Goal: Task Accomplishment & Management: Use online tool/utility

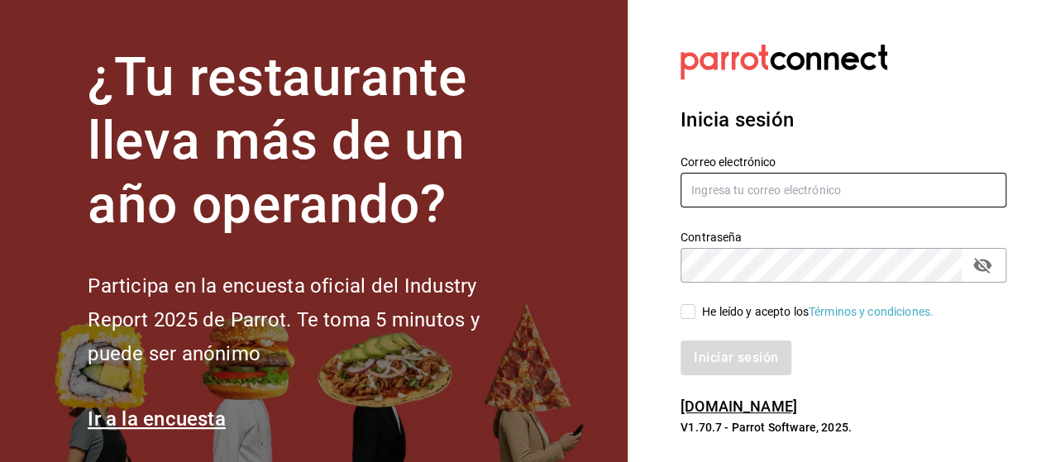
type input "[EMAIL_ADDRESS][PERSON_NAME][DOMAIN_NAME]"
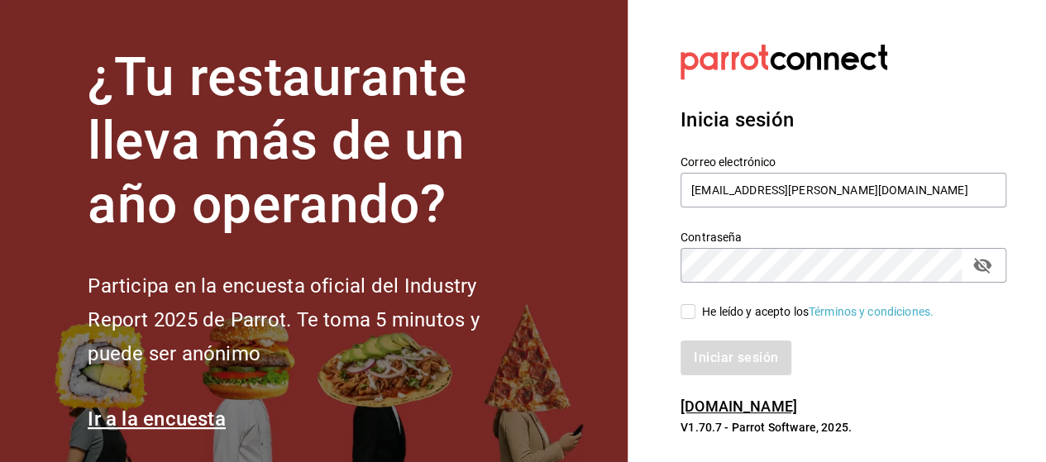
click at [686, 315] on input "He leído y acepto los Términos y condiciones." at bounding box center [687, 311] width 15 height 15
checkbox input "true"
click at [680, 341] on button "Iniciar sesión" at bounding box center [735, 358] width 111 height 35
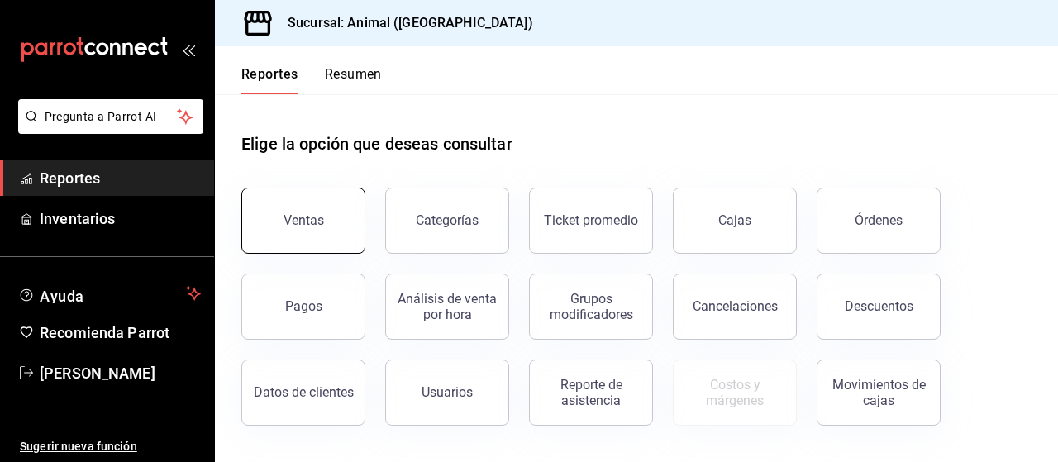
click at [322, 227] on button "Ventas" at bounding box center [303, 221] width 124 height 66
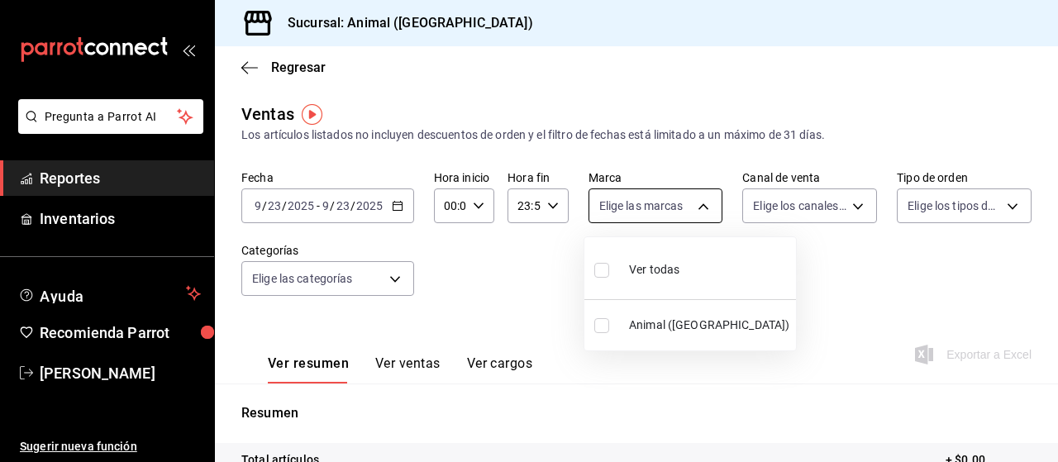
click at [675, 198] on body "Pregunta a Parrot AI Reportes Inventarios Ayuda Recomienda Parrot [PERSON_NAME]…" at bounding box center [529, 231] width 1058 height 462
click at [387, 215] on div at bounding box center [529, 231] width 1058 height 462
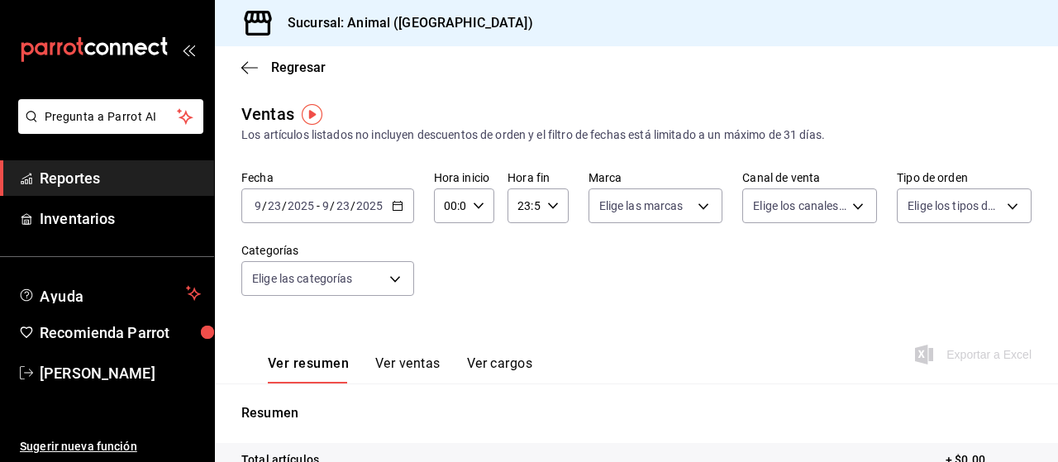
click at [387, 211] on div "2025-09-23 9 / 23 / 2025 - 2025-09-23 9 / 23 / 2025" at bounding box center [327, 205] width 173 height 35
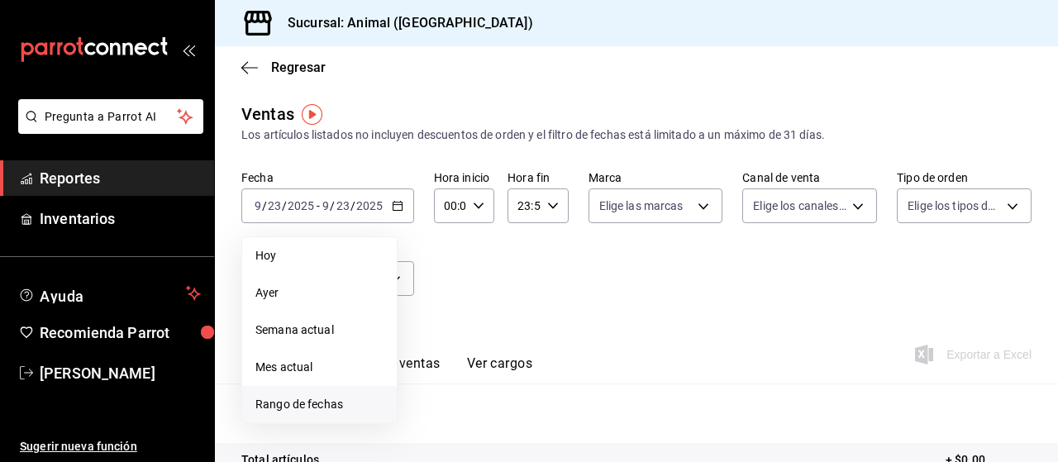
click at [317, 398] on span "Rango de fechas" at bounding box center [319, 404] width 128 height 17
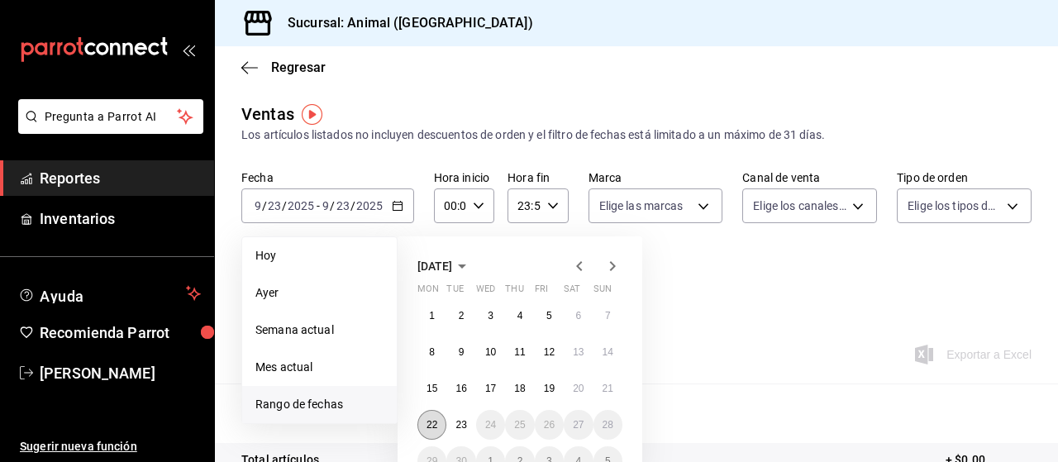
click at [432, 433] on button "22" at bounding box center [431, 425] width 29 height 30
click at [464, 427] on abbr "23" at bounding box center [460, 425] width 11 height 12
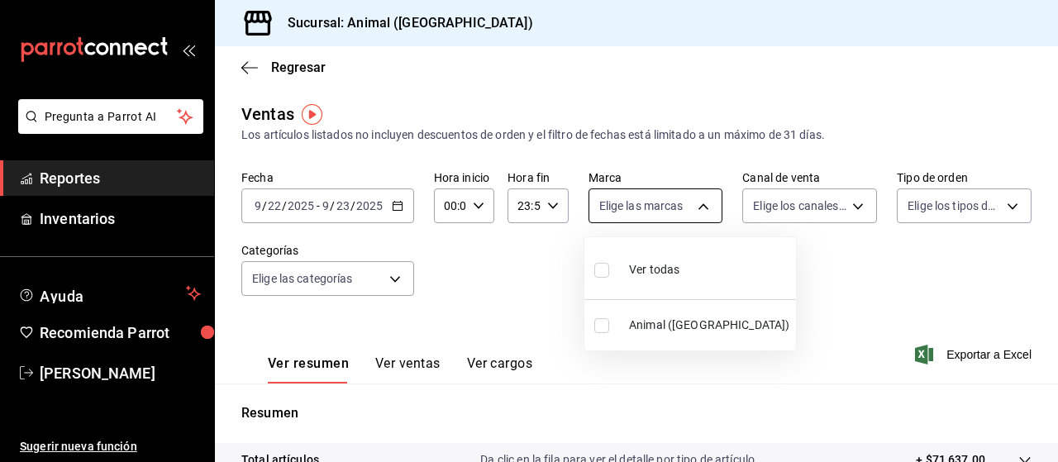
click at [663, 193] on body "Pregunta a Parrot AI Reportes Inventarios Ayuda Recomienda Parrot Marco Ramiez …" at bounding box center [529, 231] width 1058 height 462
click at [607, 275] on input "checkbox" at bounding box center [601, 270] width 15 height 15
checkbox input "true"
type input "96838179-8fbb-4073-aae3-1789726318c8"
checkbox input "true"
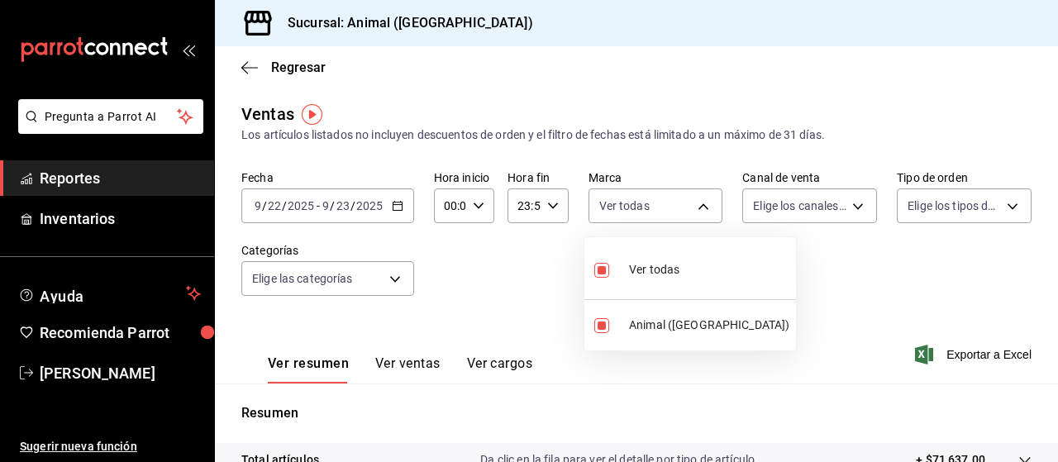
click at [765, 212] on div at bounding box center [529, 231] width 1058 height 462
click at [765, 212] on body "Pregunta a Parrot AI Reportes Inventarios Ayuda Recomienda Parrot Marco Ramiez …" at bounding box center [529, 231] width 1058 height 462
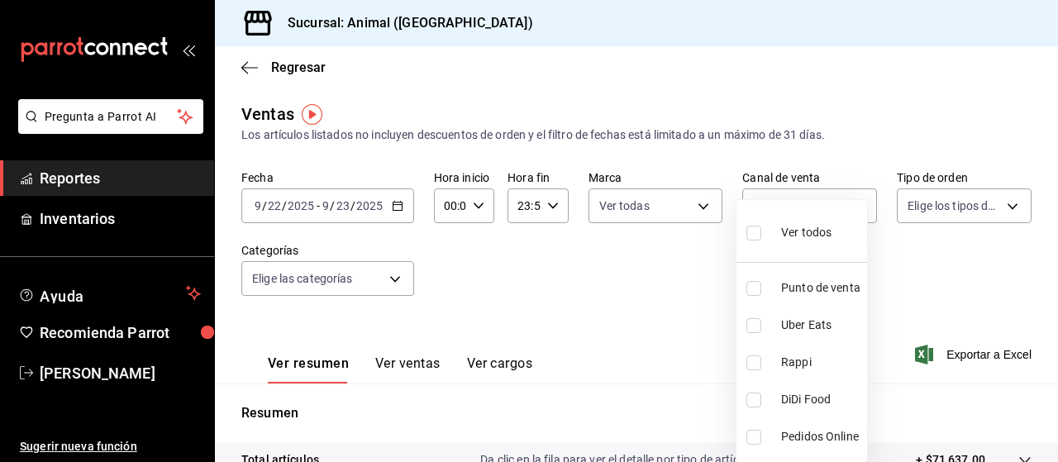
click at [751, 232] on input "checkbox" at bounding box center [753, 233] width 15 height 15
checkbox input "true"
type input "PARROT,UBER_EATS,RAPPI,DIDI_FOOD,ONLINE"
checkbox input "true"
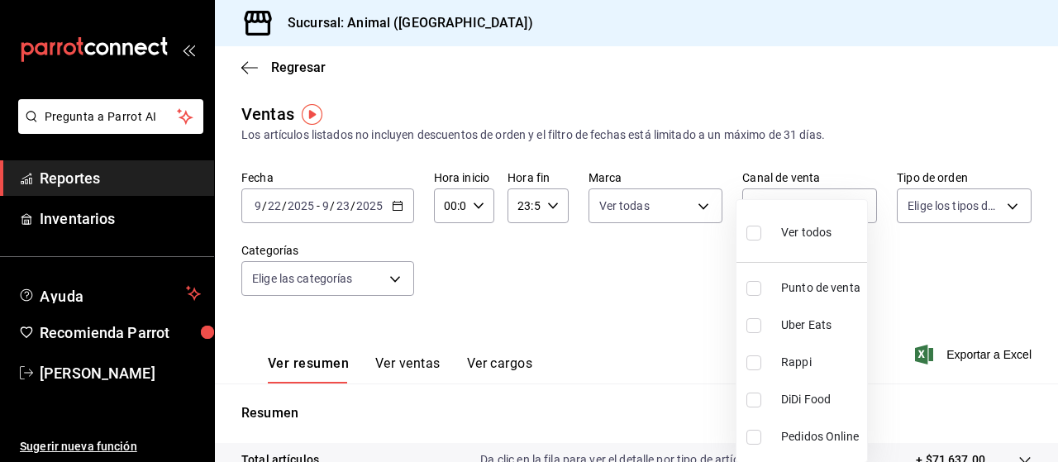
checkbox input "true"
click at [909, 212] on div at bounding box center [529, 231] width 1058 height 462
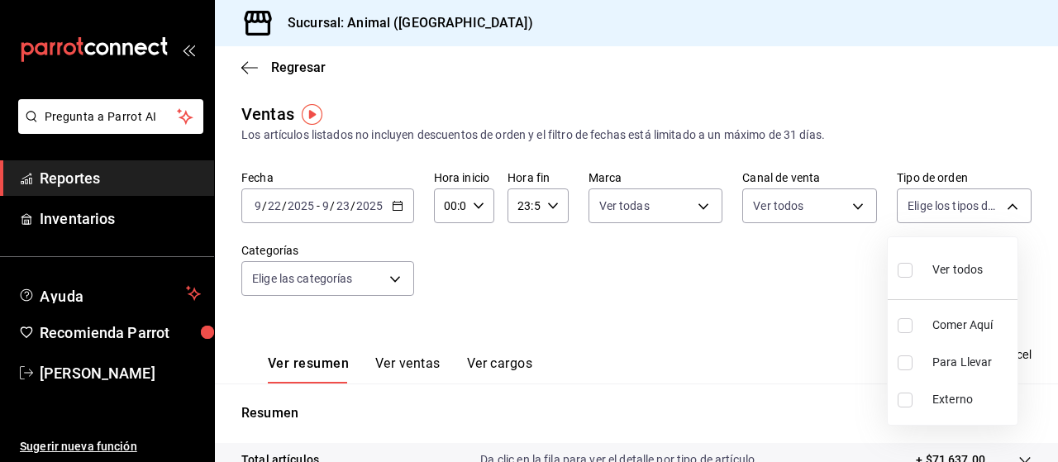
click at [909, 212] on body "Pregunta a Parrot AI Reportes Inventarios Ayuda Recomienda Parrot Marco Ramiez …" at bounding box center [529, 231] width 1058 height 462
click at [906, 274] on input "checkbox" at bounding box center [905, 270] width 15 height 15
checkbox input "true"
type input "89cc3392-1a89-49ed-91c4-e66ea58282e1,025cf6ae-25b7-4698-bb98-3d77af74a196,EXTER…"
checkbox input "true"
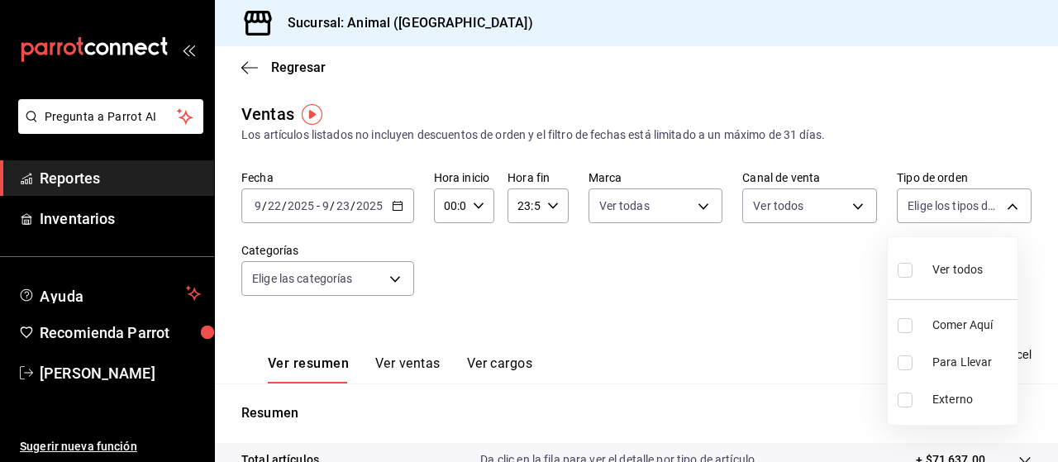
checkbox input "true"
click at [387, 283] on div at bounding box center [529, 231] width 1058 height 462
click at [387, 283] on body "Pregunta a Parrot AI Reportes Inventarios Ayuda Recomienda Parrot Marco Ramiez …" at bounding box center [529, 231] width 1058 height 462
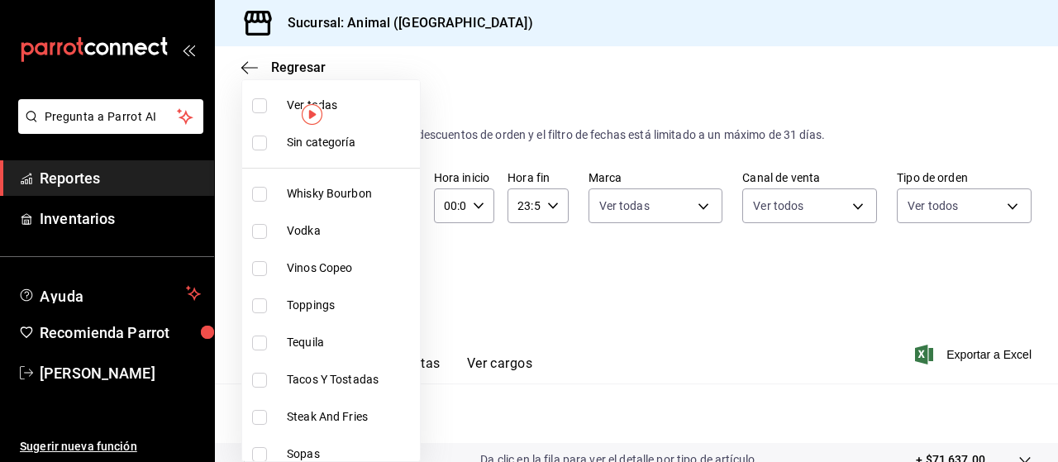
click at [259, 102] on input "checkbox" at bounding box center [259, 105] width 15 height 15
checkbox input "true"
type input "696422f3-042f-4992-a796-20cec1d2addd,ab2f2cdd-2d2d-455a-bd59-969ed93fbee5,5744a…"
checkbox input "true"
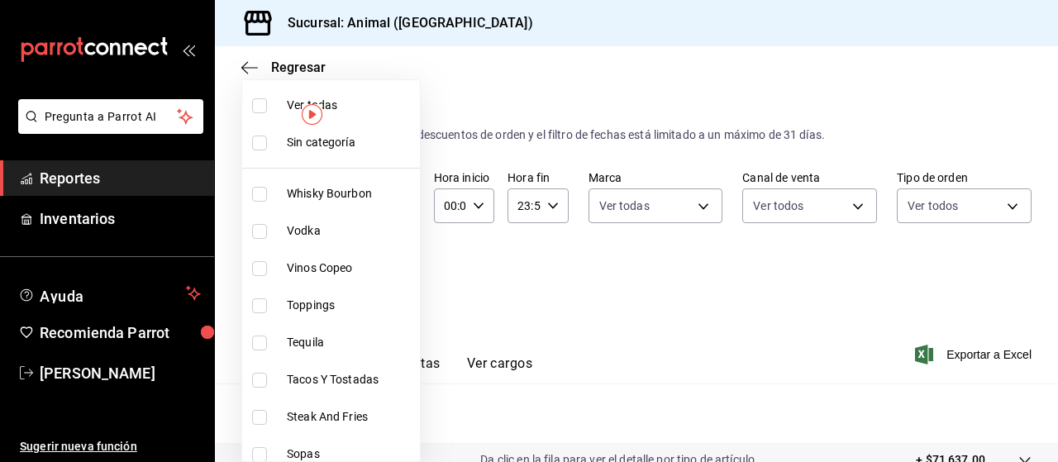
checkbox input "true"
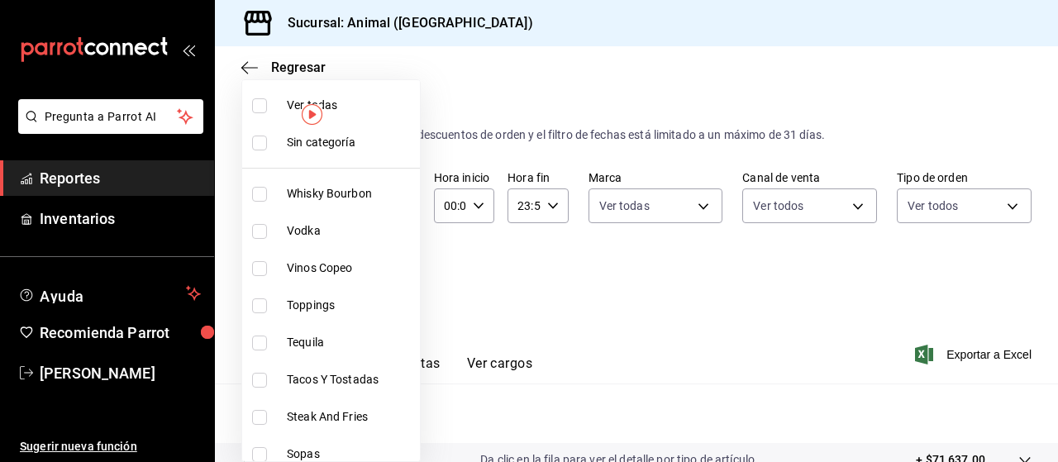
checkbox input "true"
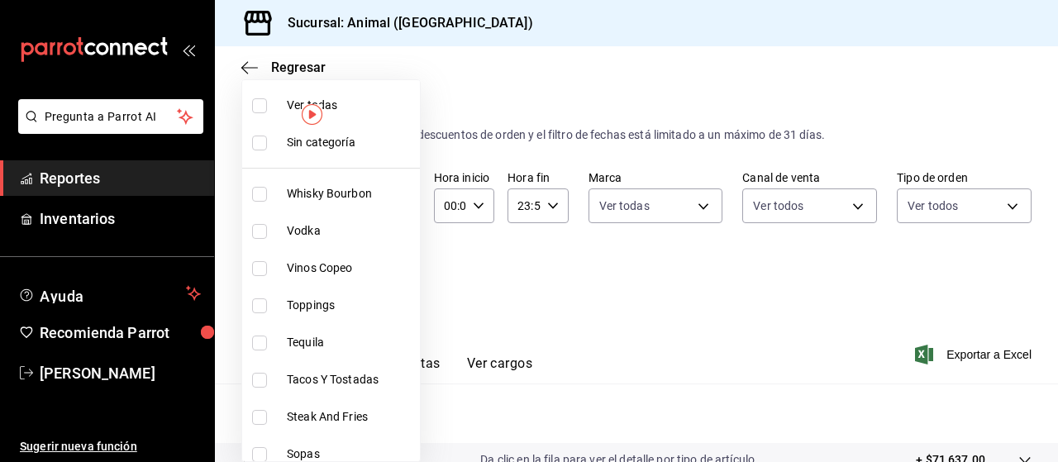
checkbox input "true"
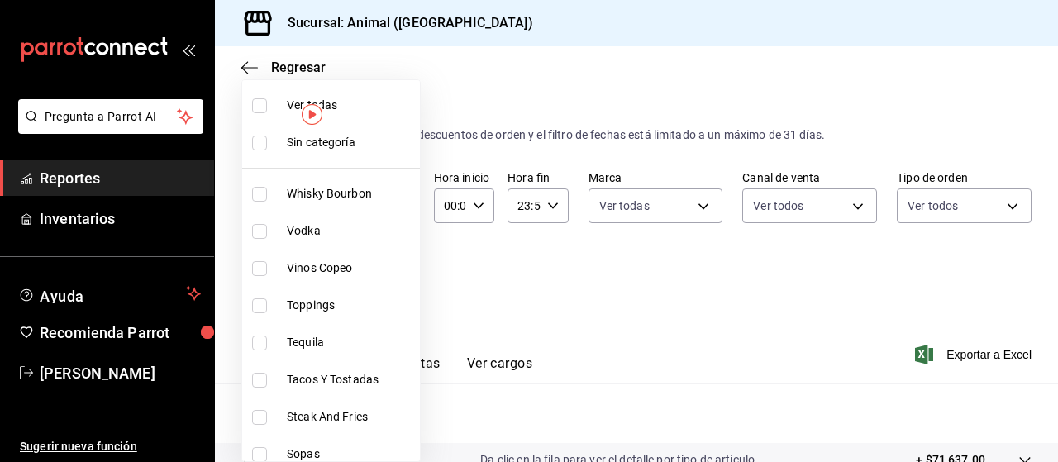
checkbox input "true"
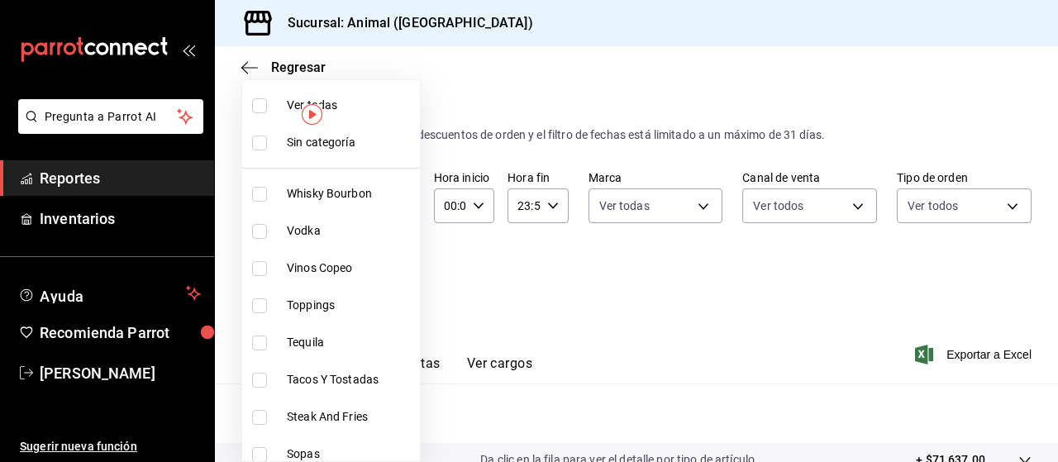
checkbox input "true"
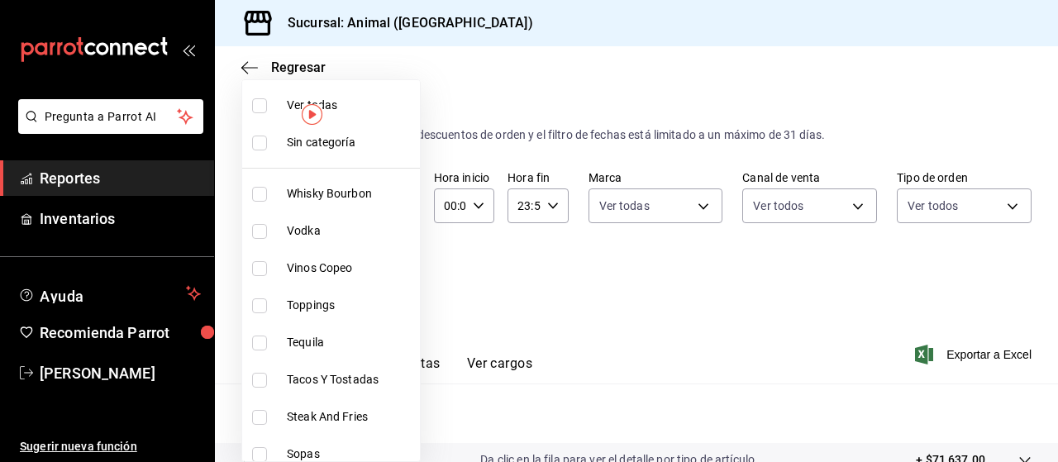
checkbox input "true"
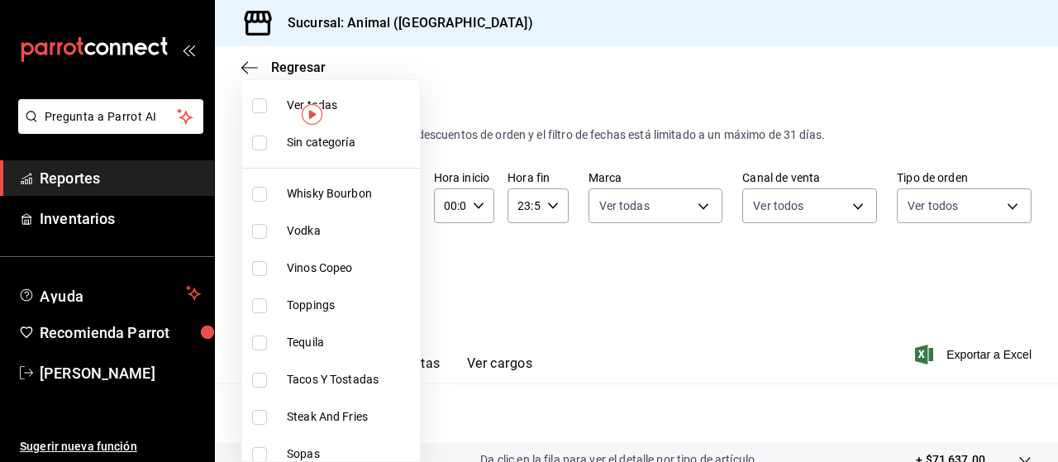
checkbox input "true"
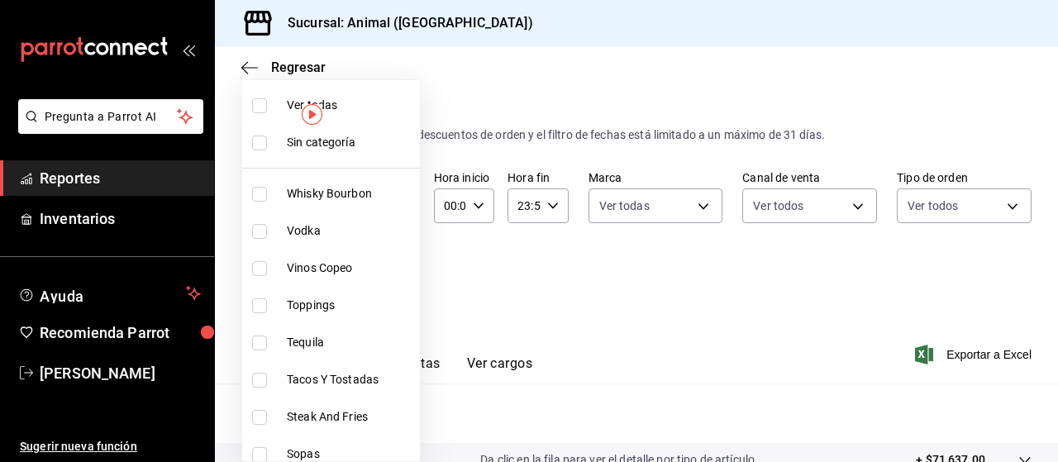
checkbox input "true"
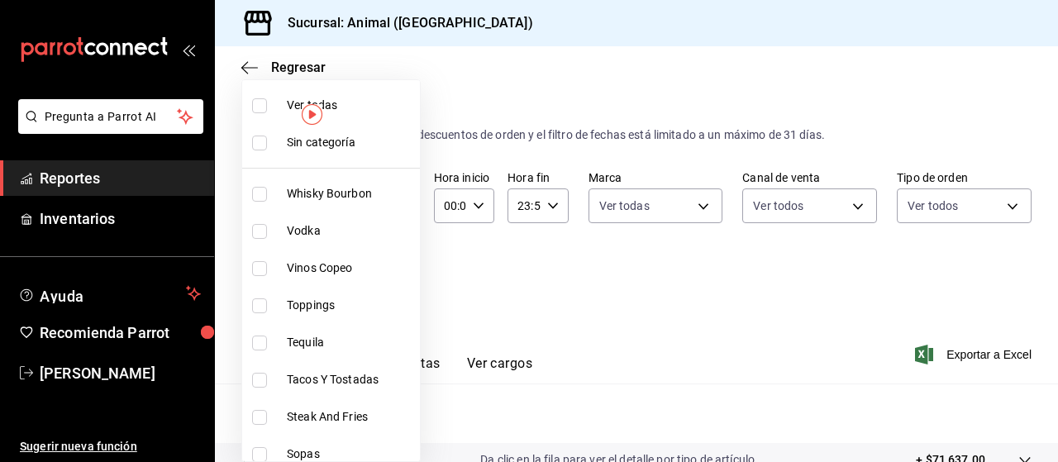
checkbox input "true"
click at [550, 241] on div at bounding box center [529, 231] width 1058 height 462
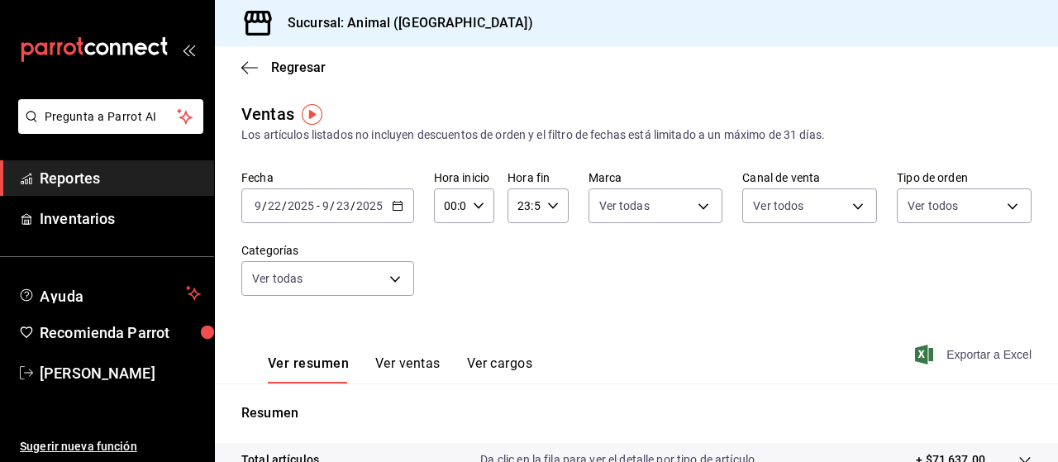
click at [948, 347] on span "Exportar a Excel" at bounding box center [974, 355] width 113 height 20
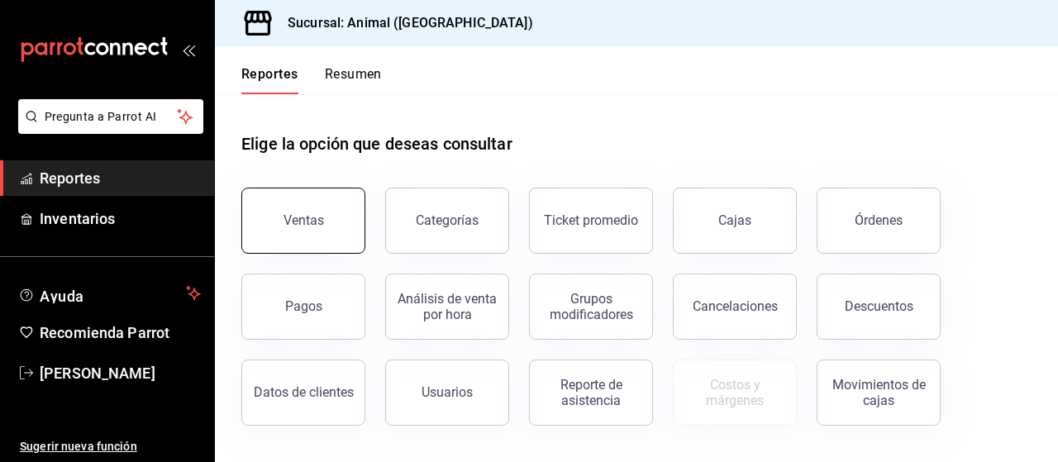
click at [300, 237] on button "Ventas" at bounding box center [303, 221] width 124 height 66
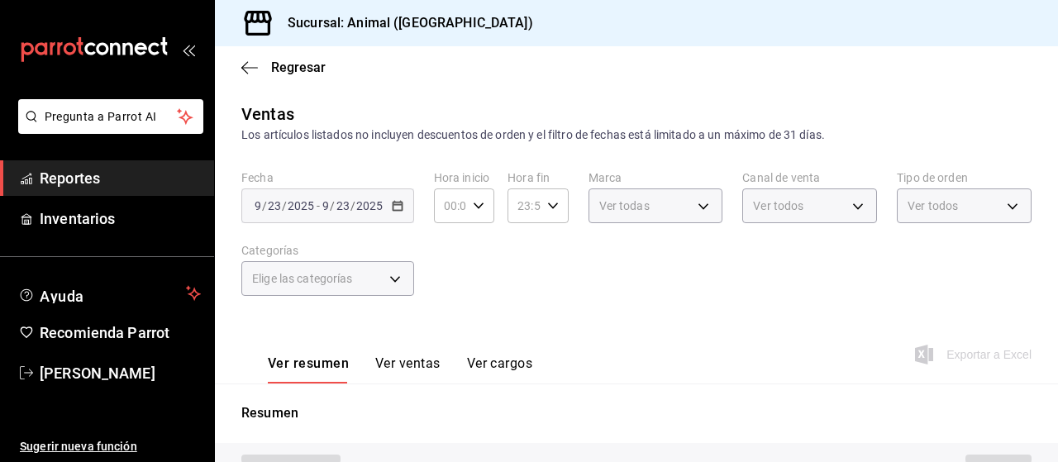
type input "PARROT,UBER_EATS,RAPPI,DIDI_FOOD,ONLINE"
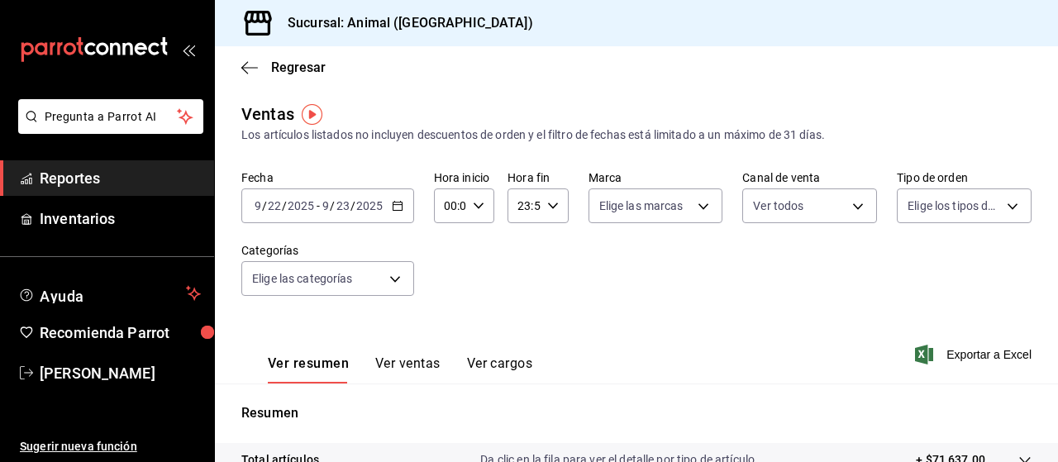
click at [339, 206] on input "23" at bounding box center [343, 205] width 15 height 13
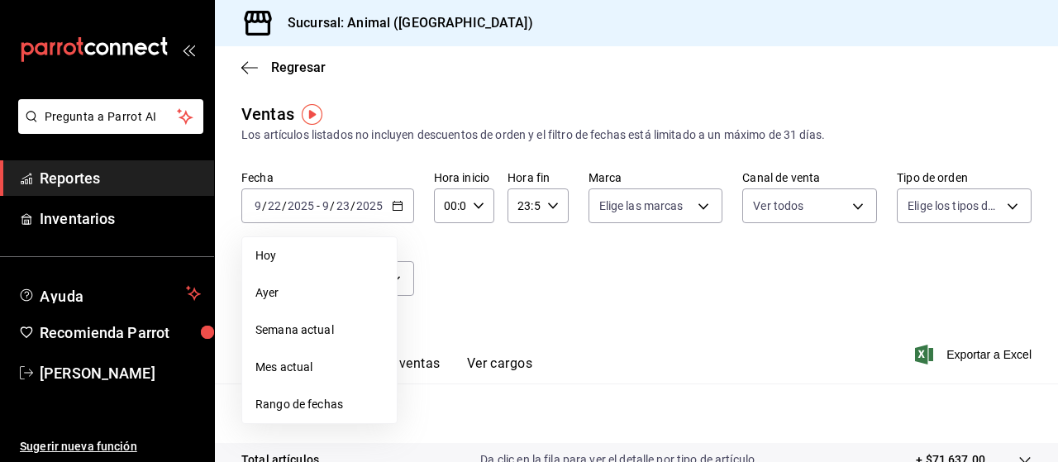
click at [556, 276] on div "Fecha 2025-09-22 9 / 22 / 2025 - 2025-09-23 9 / 23 / 2025 Hoy Ayer Semana actua…" at bounding box center [636, 242] width 790 height 145
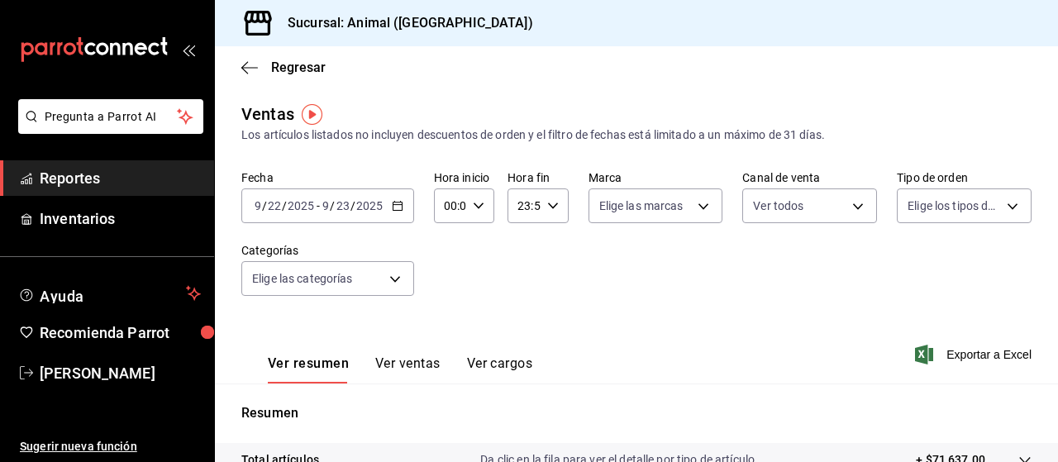
click at [397, 196] on div "2025-09-22 9 / 22 / 2025 - 2025-09-23 9 / 23 / 2025" at bounding box center [327, 205] width 173 height 35
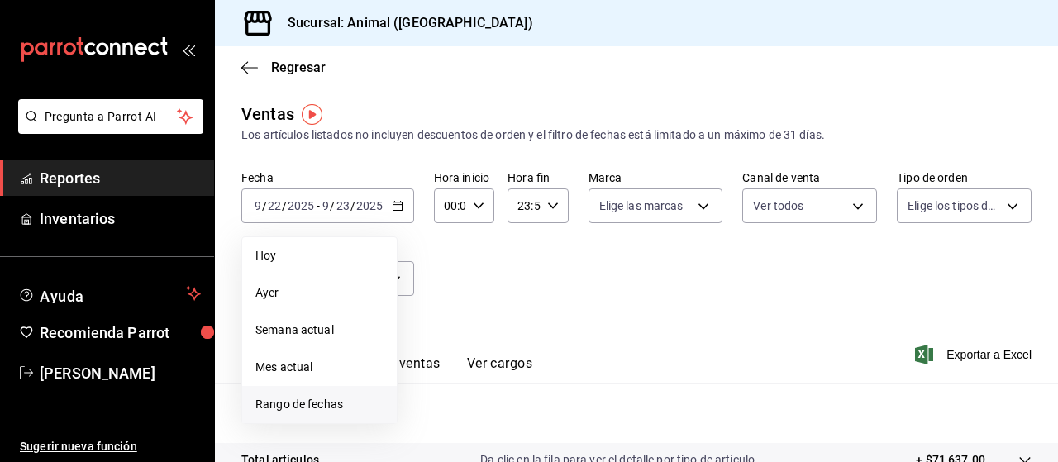
click at [321, 403] on span "Rango de fechas" at bounding box center [319, 404] width 128 height 17
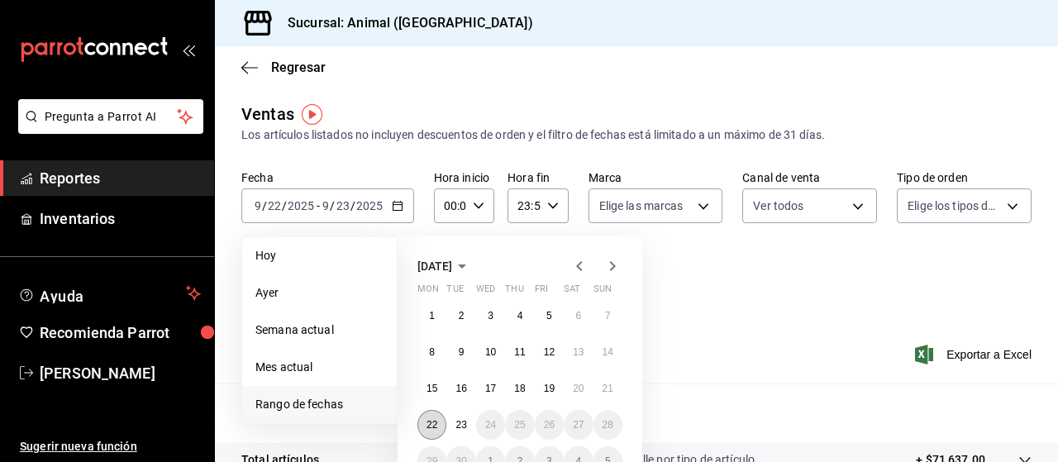
click at [431, 417] on button "22" at bounding box center [431, 425] width 29 height 30
click at [473, 421] on button "23" at bounding box center [460, 425] width 29 height 30
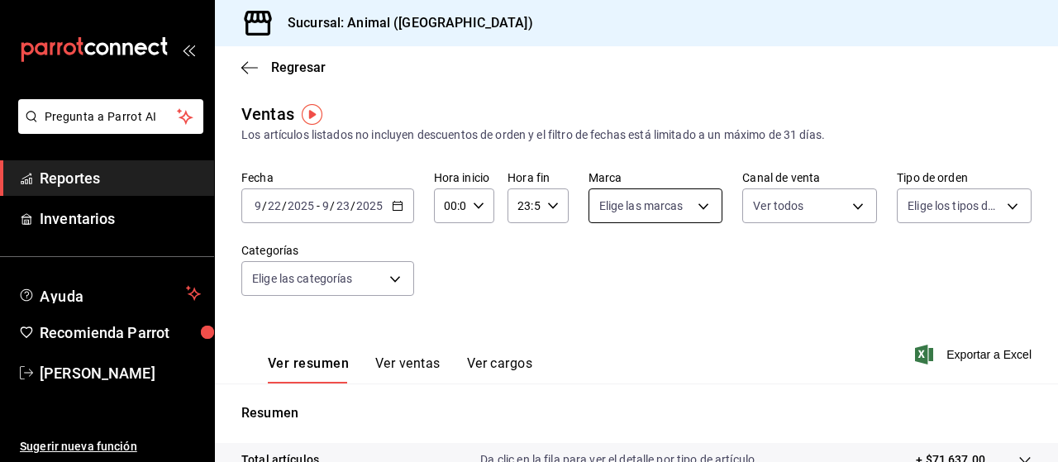
click at [617, 209] on body "Pregunta a Parrot AI Reportes Inventarios Ayuda Recomienda Parrot Marco Ramiez …" at bounding box center [529, 231] width 1058 height 462
click at [630, 270] on span "Ver todas" at bounding box center [654, 269] width 50 height 17
type input "96838179-8fbb-4073-aae3-1789726318c8"
checkbox input "true"
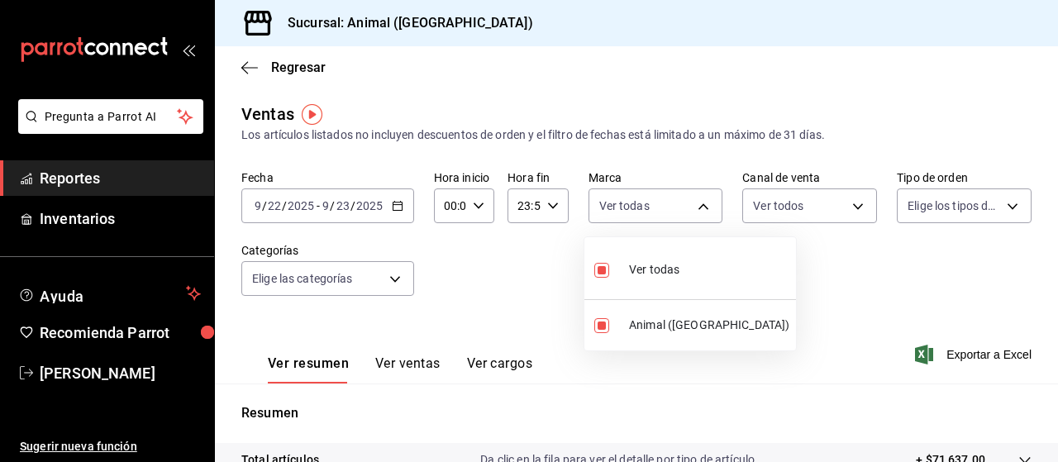
click at [939, 217] on div at bounding box center [529, 231] width 1058 height 462
click at [939, 217] on body "Pregunta a Parrot AI Reportes Inventarios Ayuda Recomienda Parrot Marco Ramiez …" at bounding box center [529, 231] width 1058 height 462
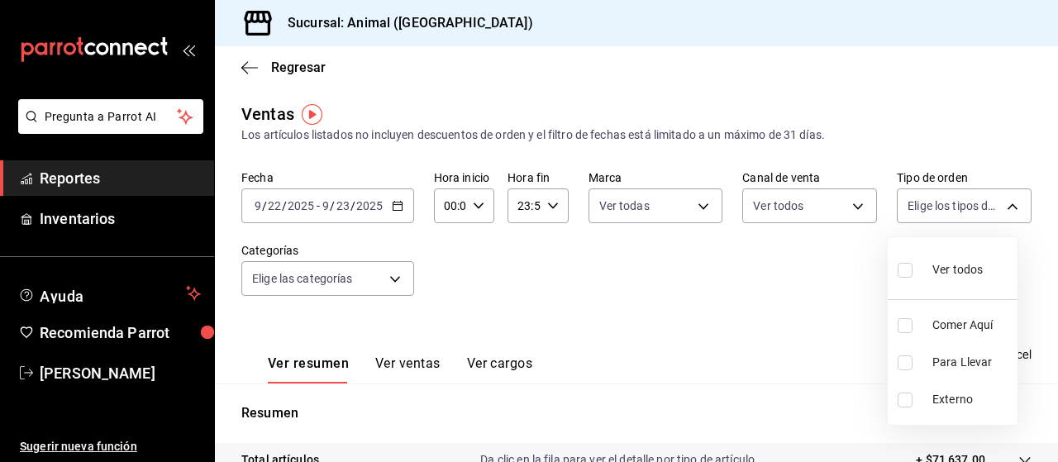
click at [906, 270] on input "checkbox" at bounding box center [905, 270] width 15 height 15
checkbox input "true"
type input "89cc3392-1a89-49ed-91c4-e66ea58282e1,025cf6ae-25b7-4698-bb98-3d77af74a196,EXTER…"
checkbox input "true"
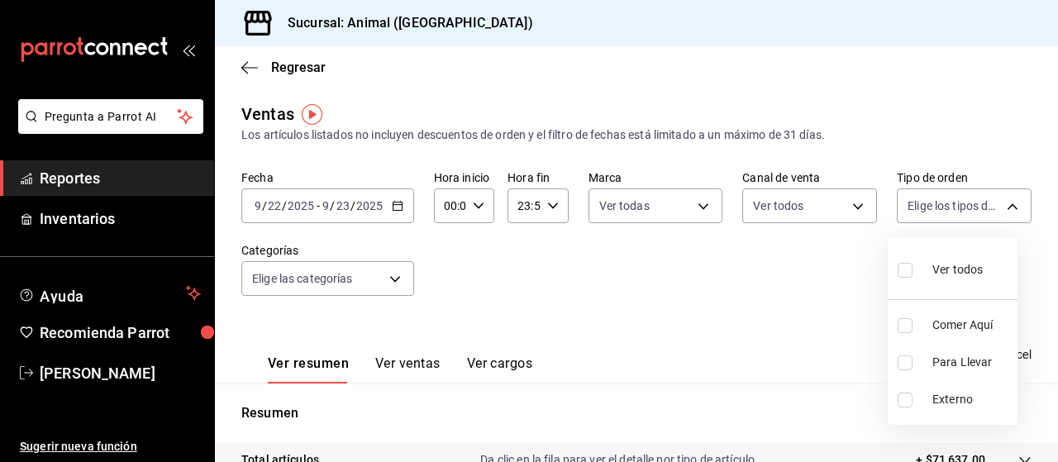
checkbox input "true"
click at [327, 288] on div at bounding box center [529, 231] width 1058 height 462
click at [327, 288] on body "Pregunta a Parrot AI Reportes Inventarios Ayuda Recomienda Parrot Marco Ramiez …" at bounding box center [529, 231] width 1058 height 462
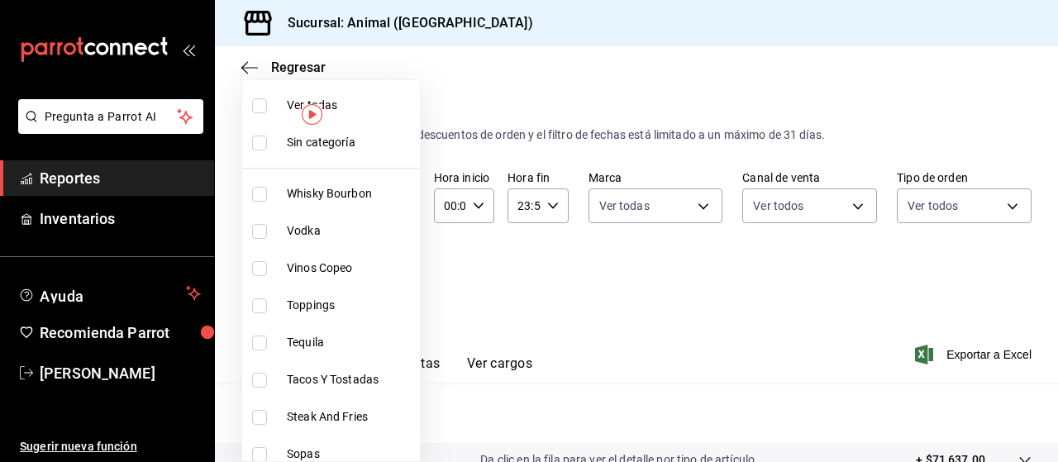
click at [261, 104] on input "checkbox" at bounding box center [259, 105] width 15 height 15
checkbox input "false"
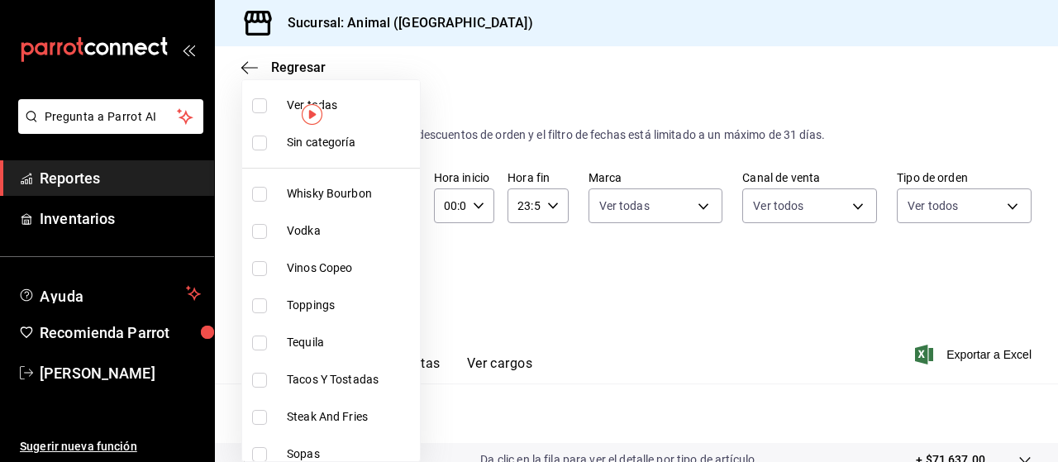
checkbox input "false"
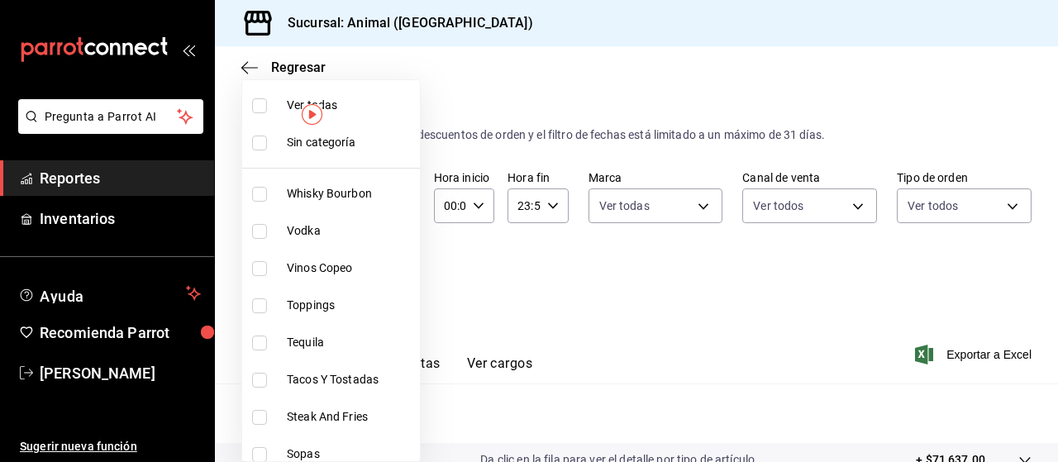
checkbox input "false"
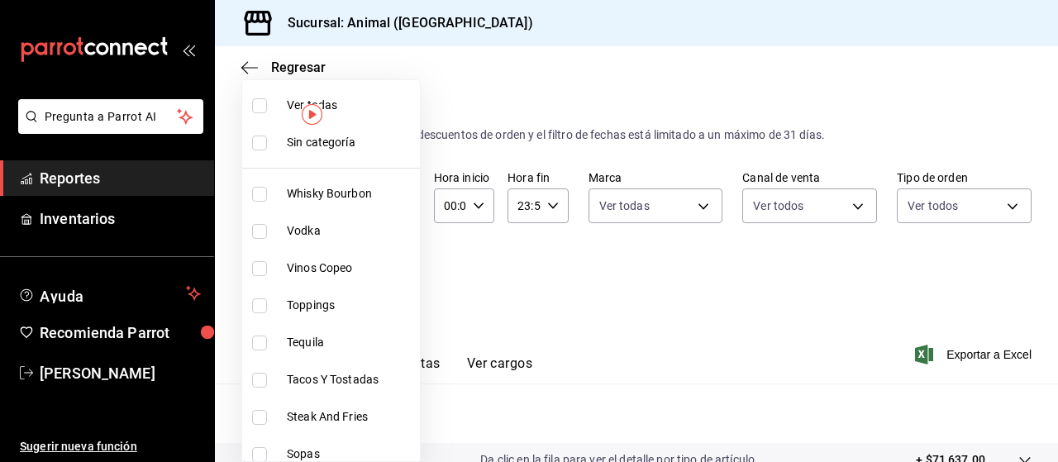
checkbox input "false"
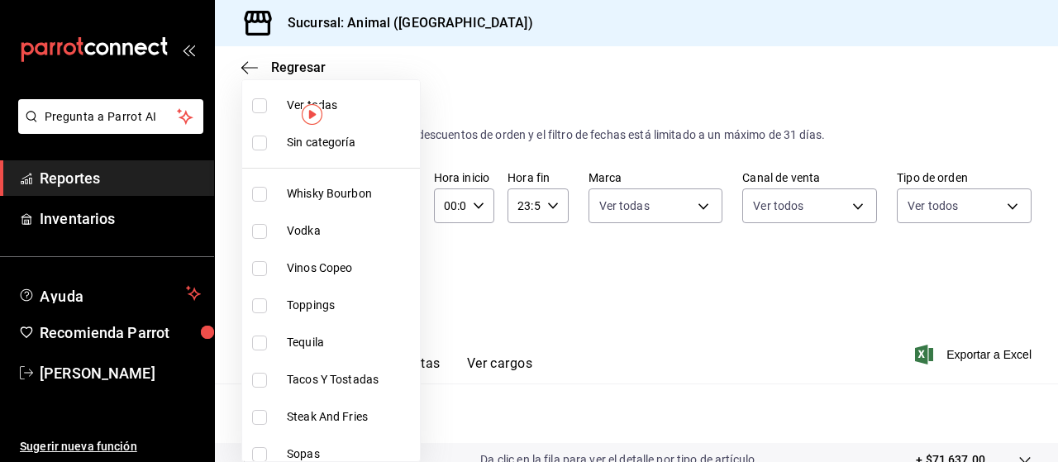
checkbox input "false"
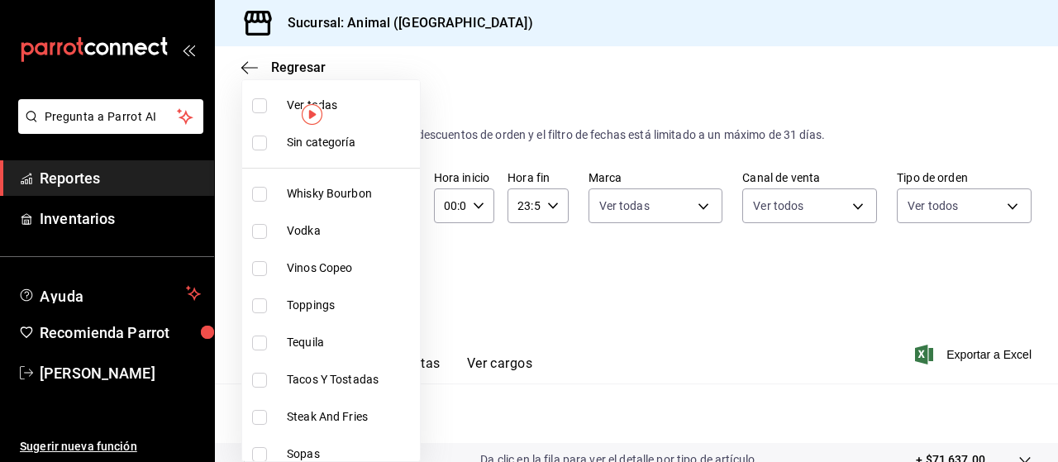
checkbox input "false"
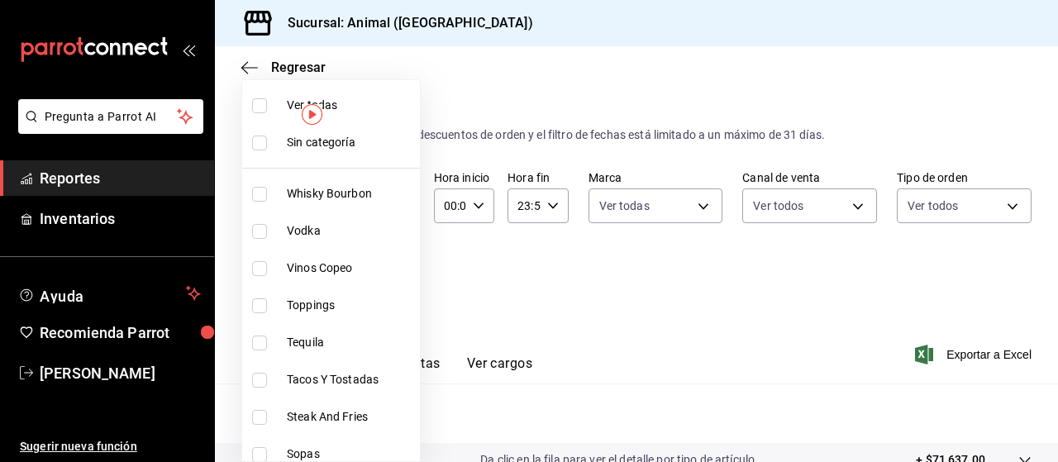
checkbox input "false"
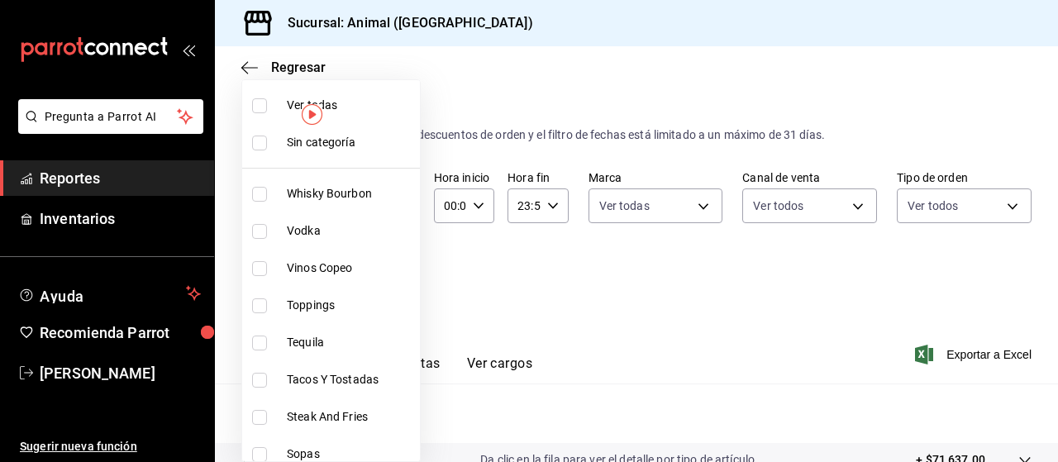
checkbox input "false"
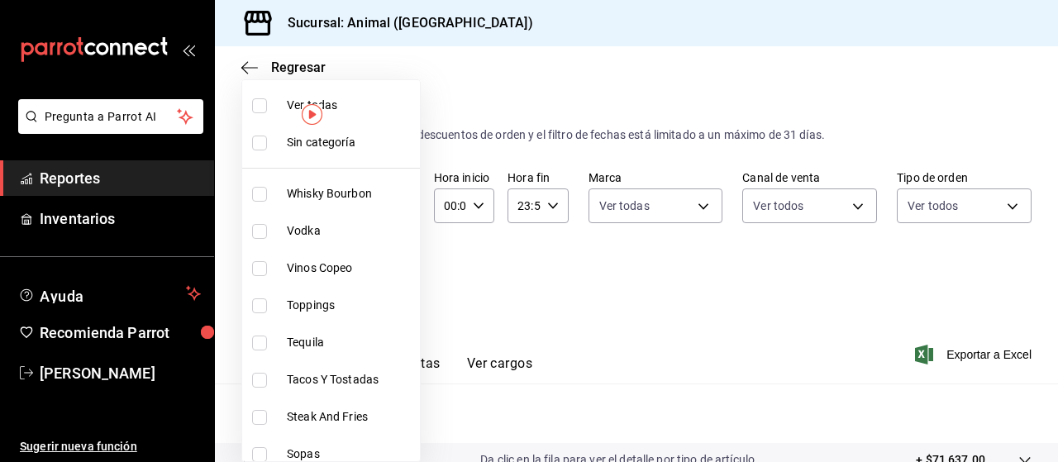
checkbox input "false"
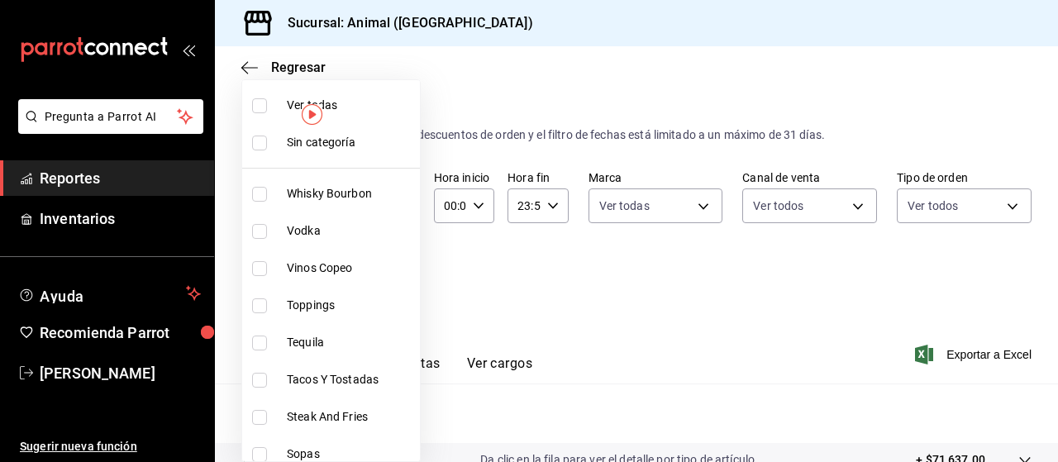
checkbox input "false"
click at [261, 104] on input "checkbox" at bounding box center [259, 105] width 15 height 15
checkbox input "true"
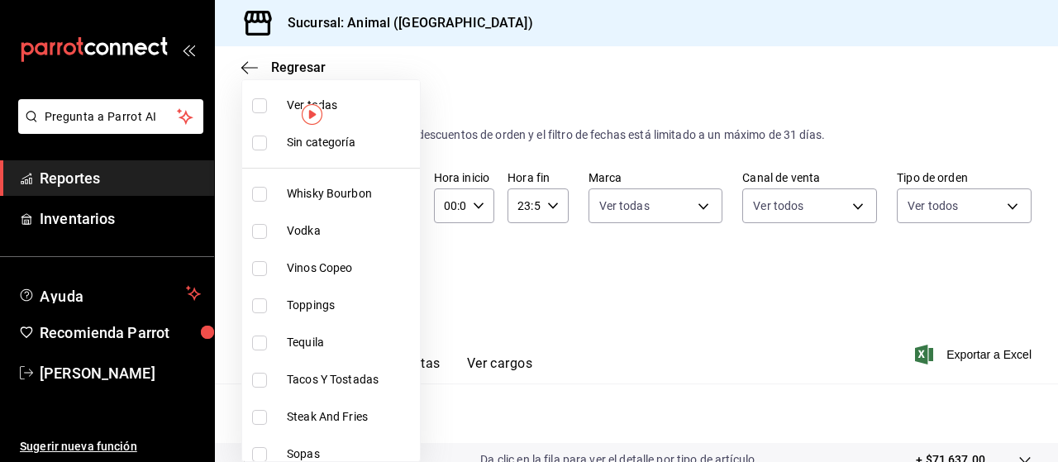
type input "696422f3-042f-4992-a796-20cec1d2addd,ab2f2cdd-2d2d-455a-bd59-969ed93fbee5,5744a…"
checkbox input "true"
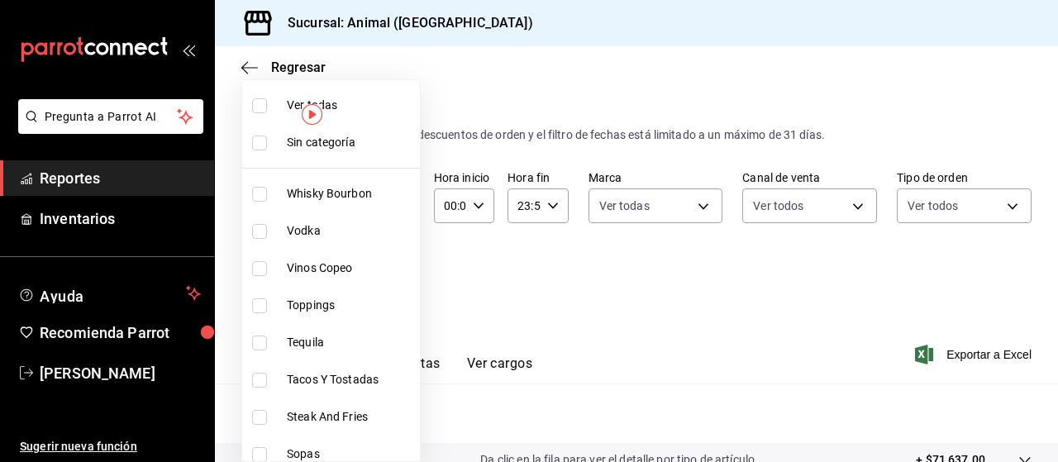
checkbox input "true"
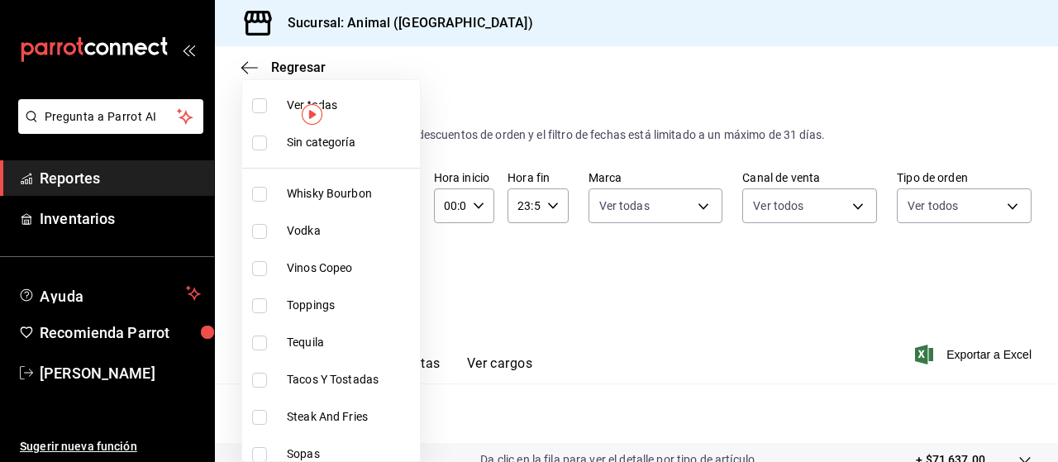
checkbox input "true"
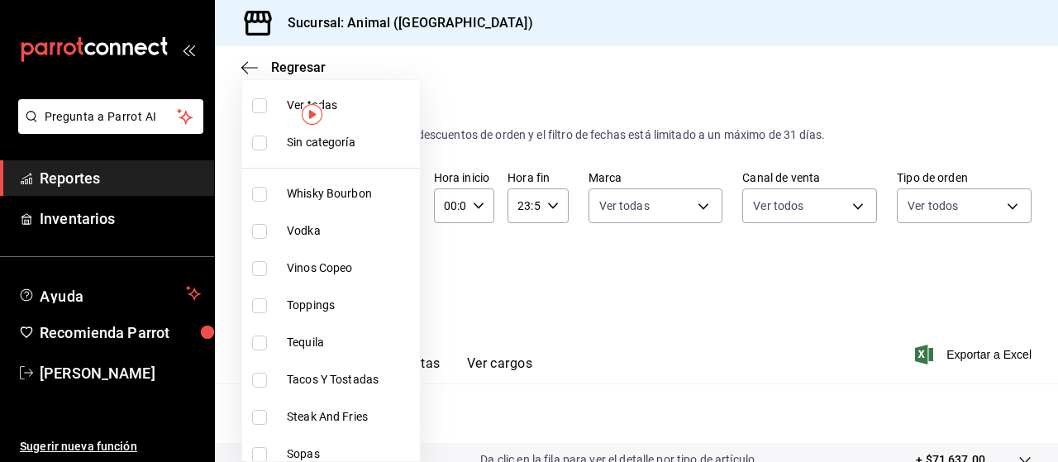
checkbox input "true"
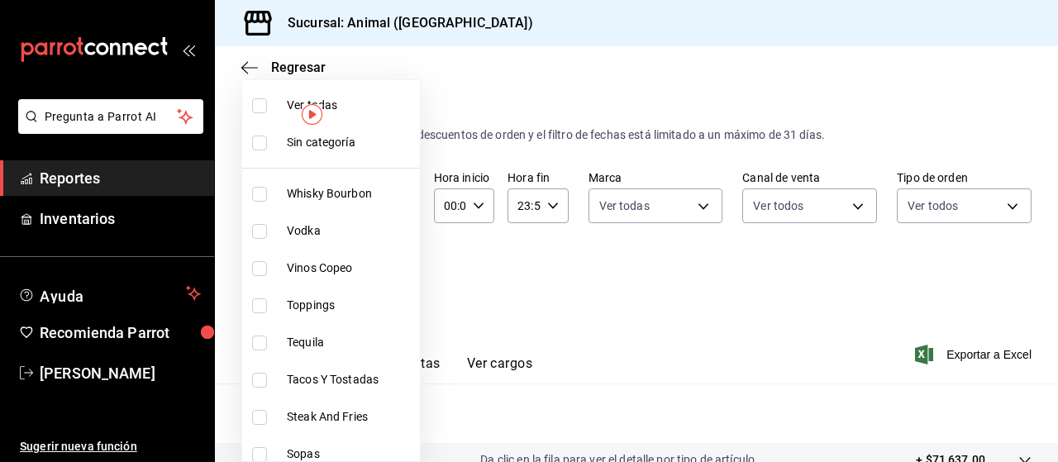
checkbox input "true"
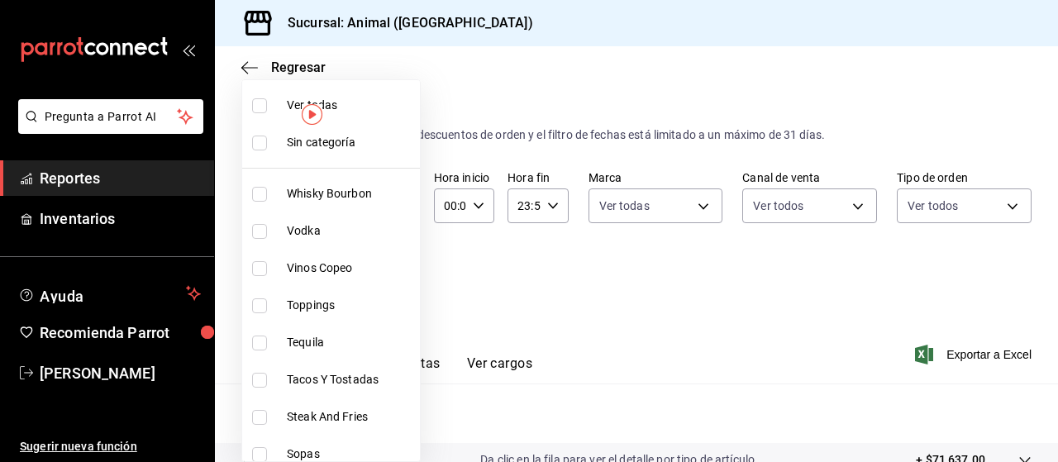
checkbox input "true"
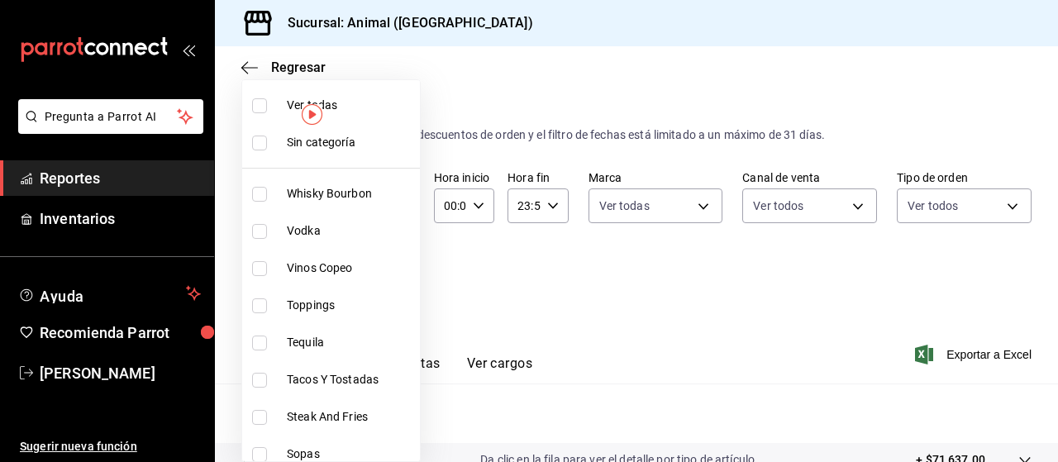
checkbox input "true"
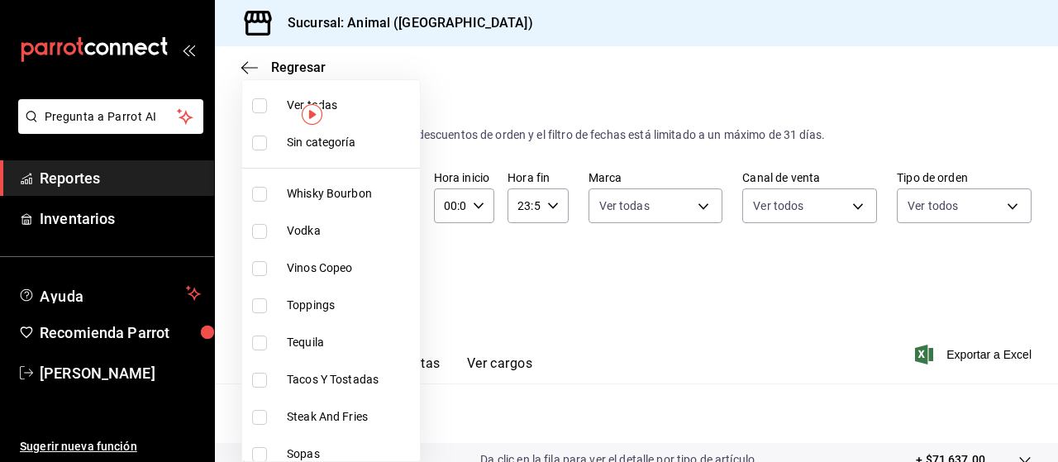
checkbox input "true"
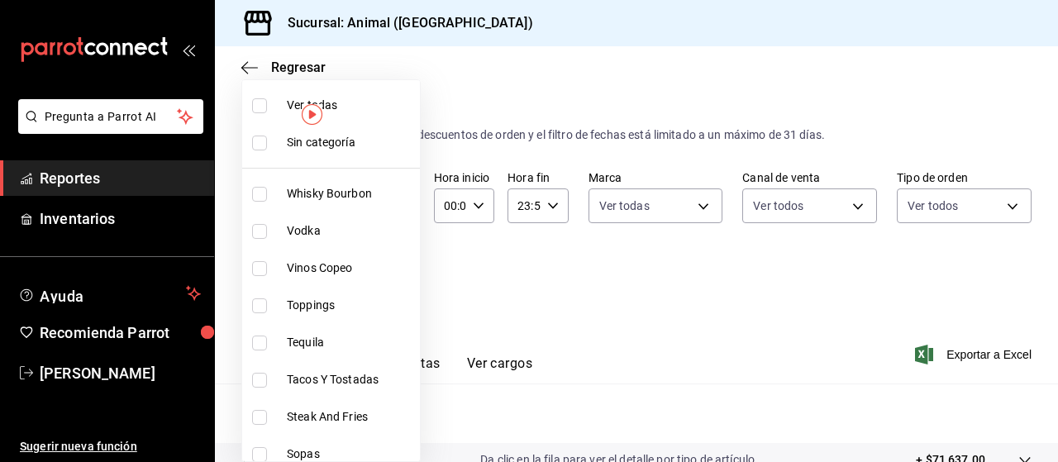
checkbox input "true"
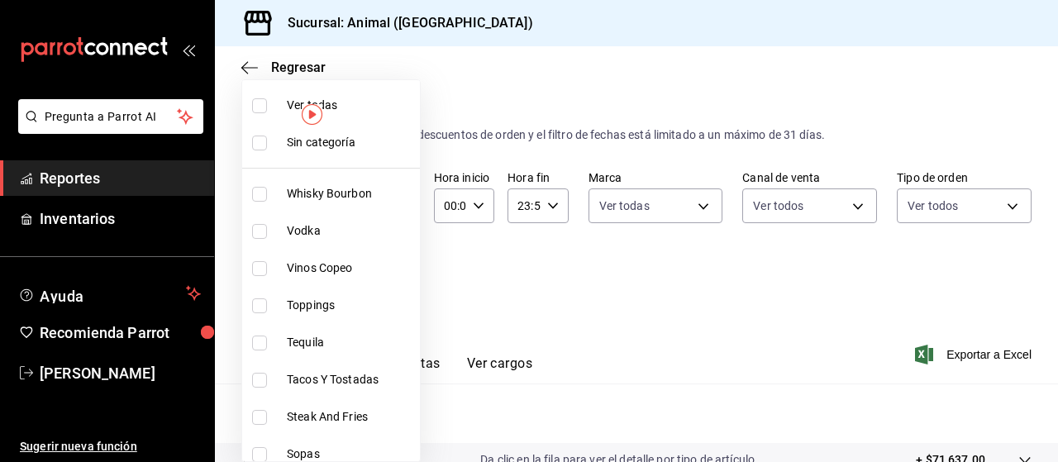
checkbox input "true"
click at [608, 313] on div at bounding box center [529, 231] width 1058 height 462
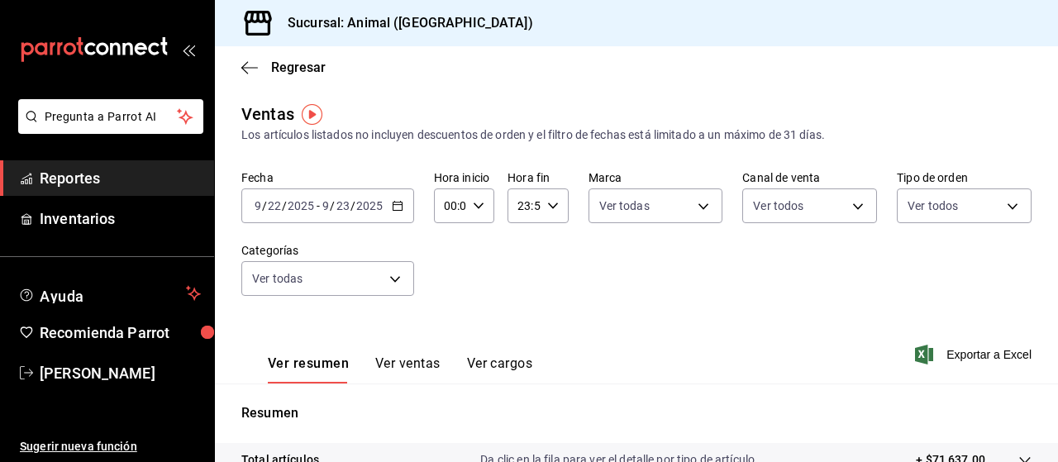
click at [841, 265] on div "Fecha 2025-09-22 9 / 22 / 2025 - 2025-09-23 9 / 23 / 2025 Hora inicio 00:00 Hor…" at bounding box center [636, 242] width 790 height 145
click at [957, 351] on span "Exportar a Excel" at bounding box center [974, 355] width 113 height 20
